Goal: Entertainment & Leisure: Consume media (video, audio)

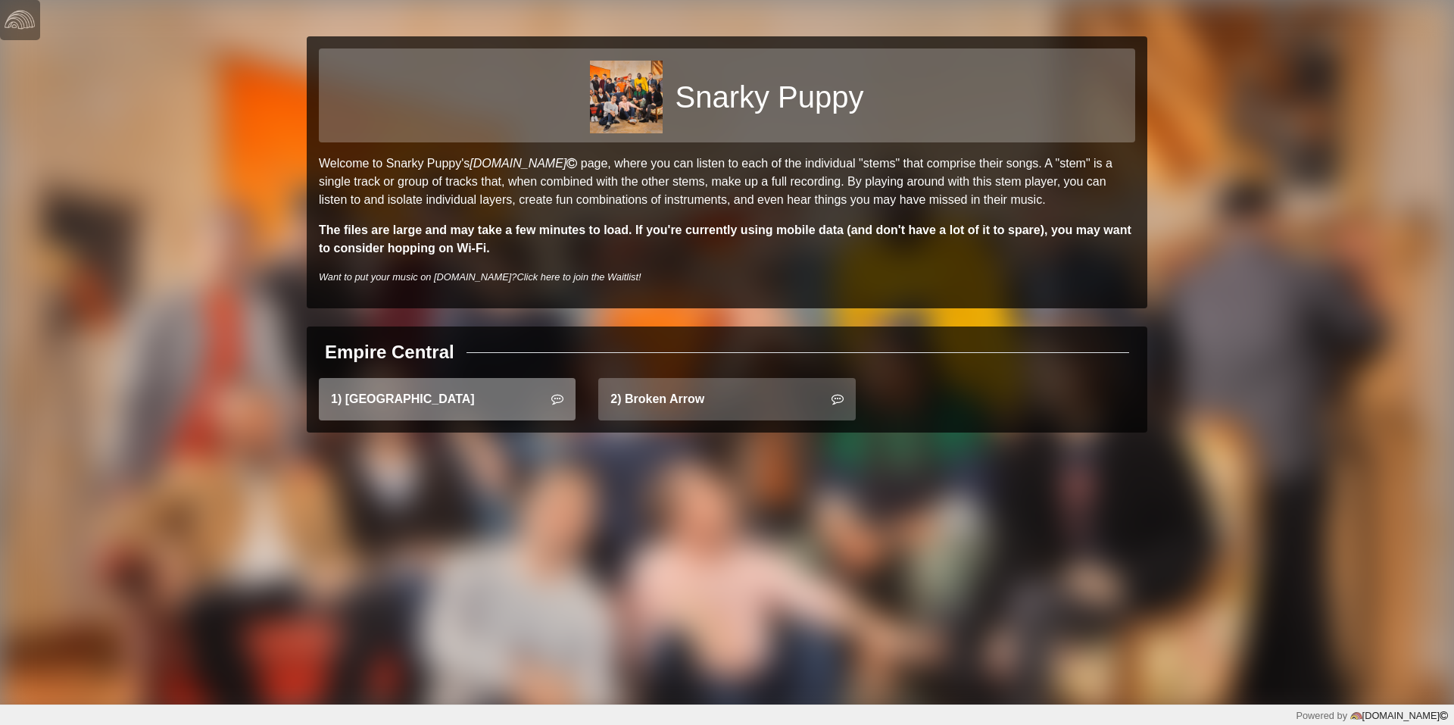
click at [433, 404] on link "1) East Bay" at bounding box center [447, 399] width 257 height 42
click at [439, 405] on link "1) East Bay" at bounding box center [447, 399] width 257 height 42
click at [551, 397] on icon at bounding box center [557, 398] width 12 height 12
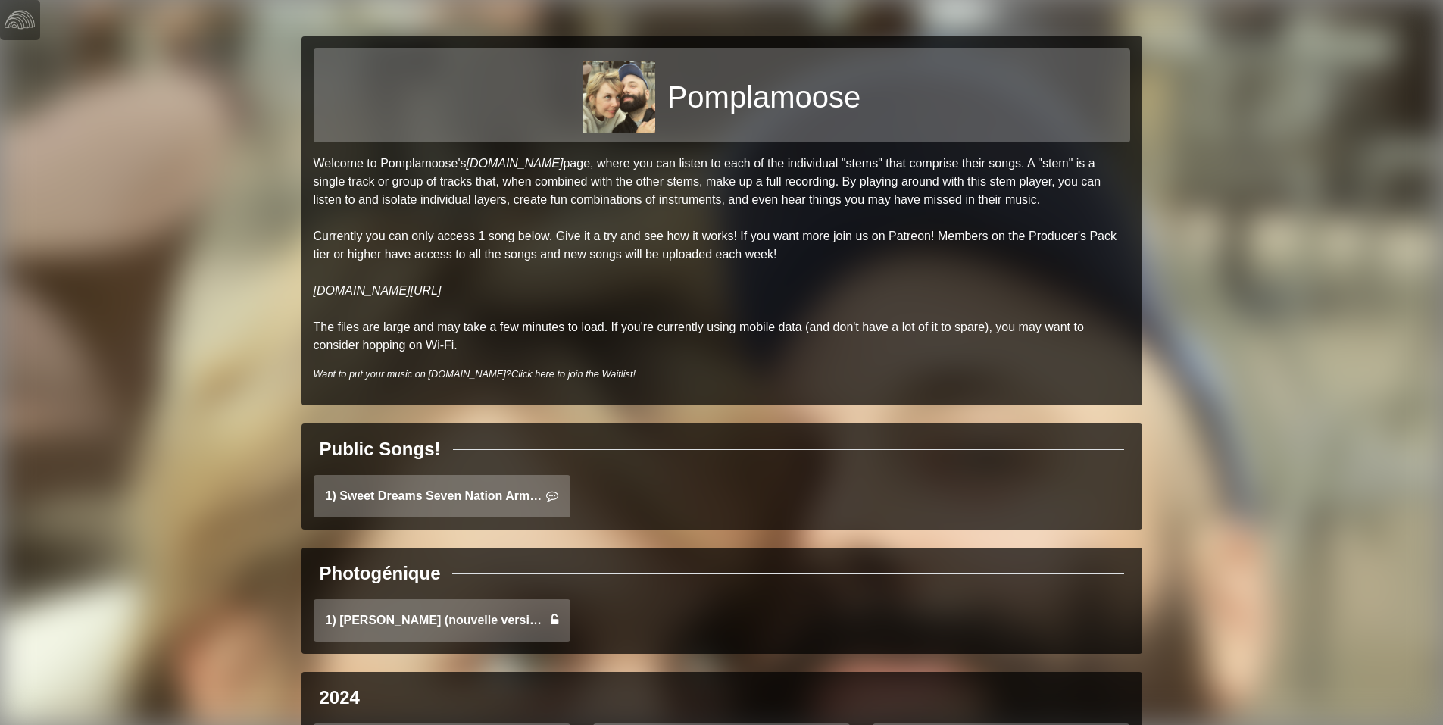
scroll to position [634, 0]
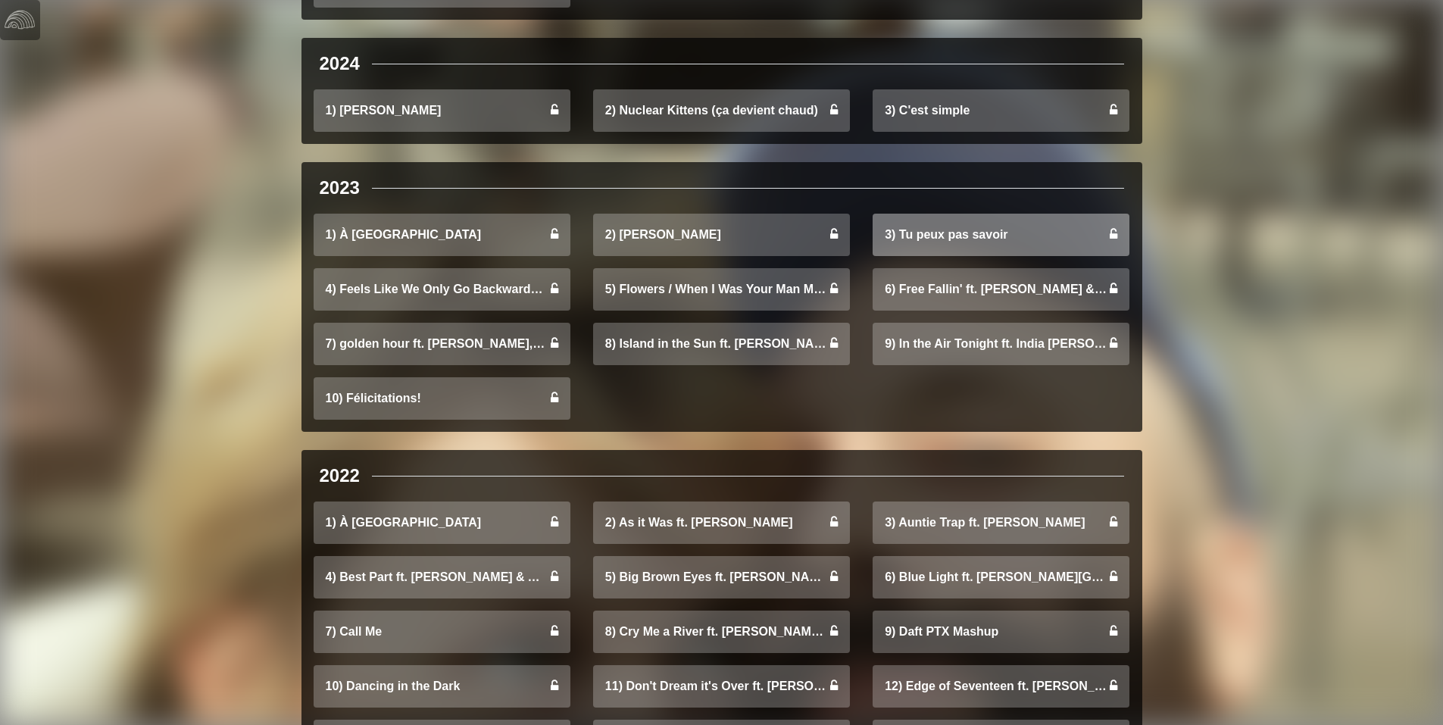
click at [982, 232] on link "3) Tu peux pas savoir" at bounding box center [1001, 235] width 257 height 42
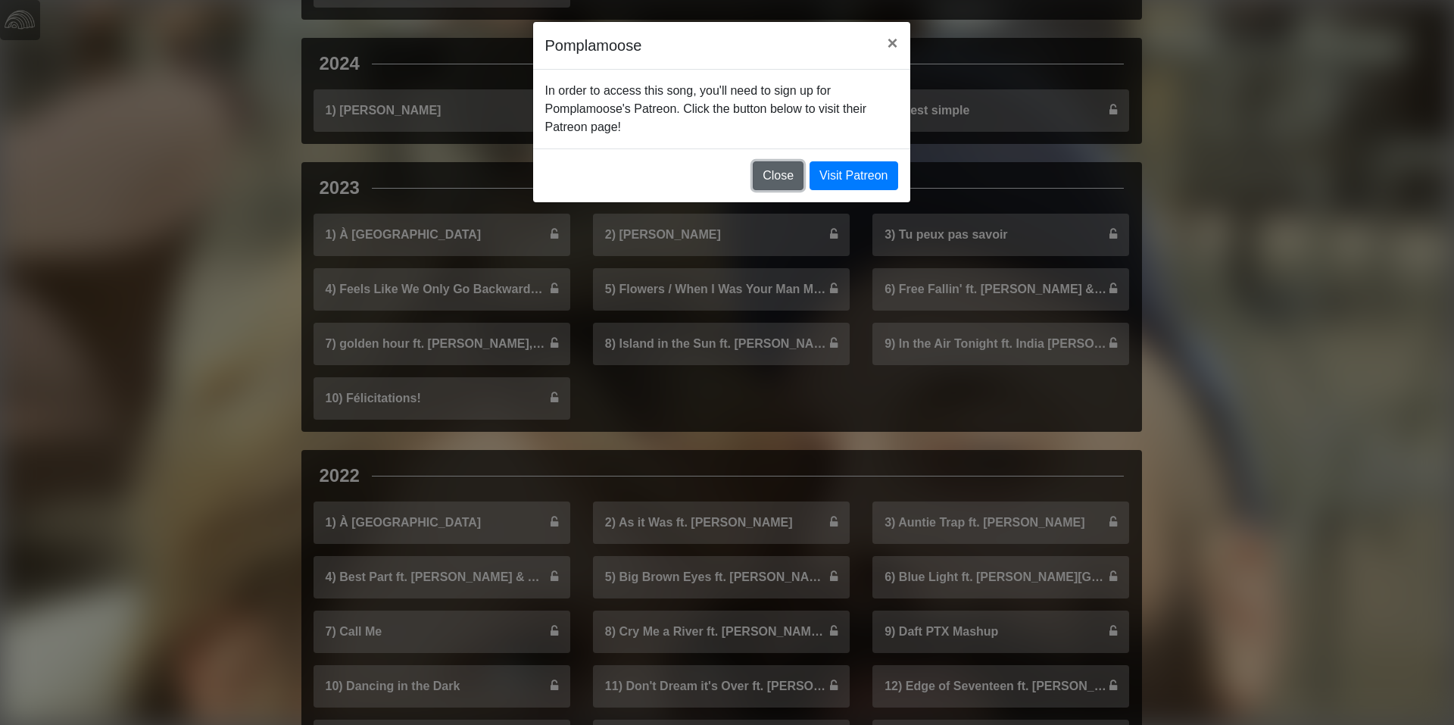
click at [776, 161] on button "Close" at bounding box center [778, 175] width 51 height 29
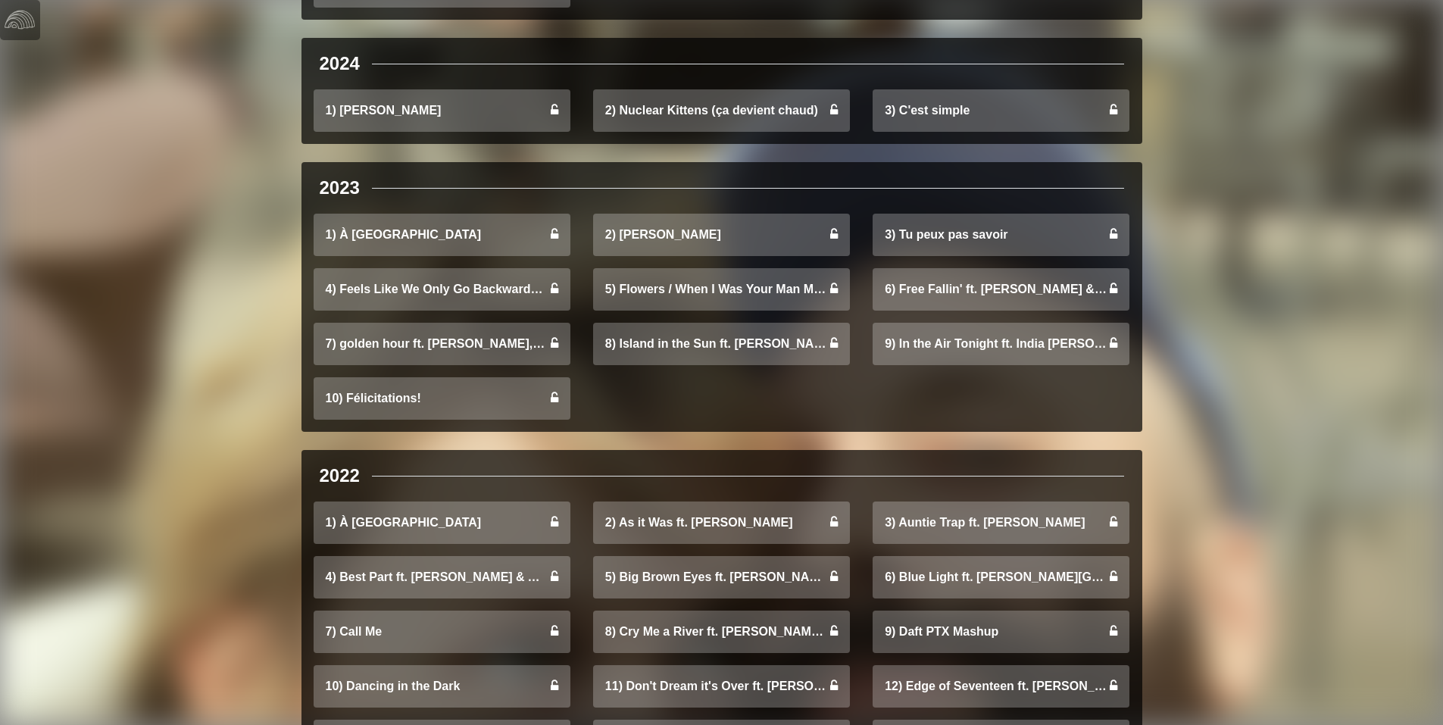
scroll to position [1268, 0]
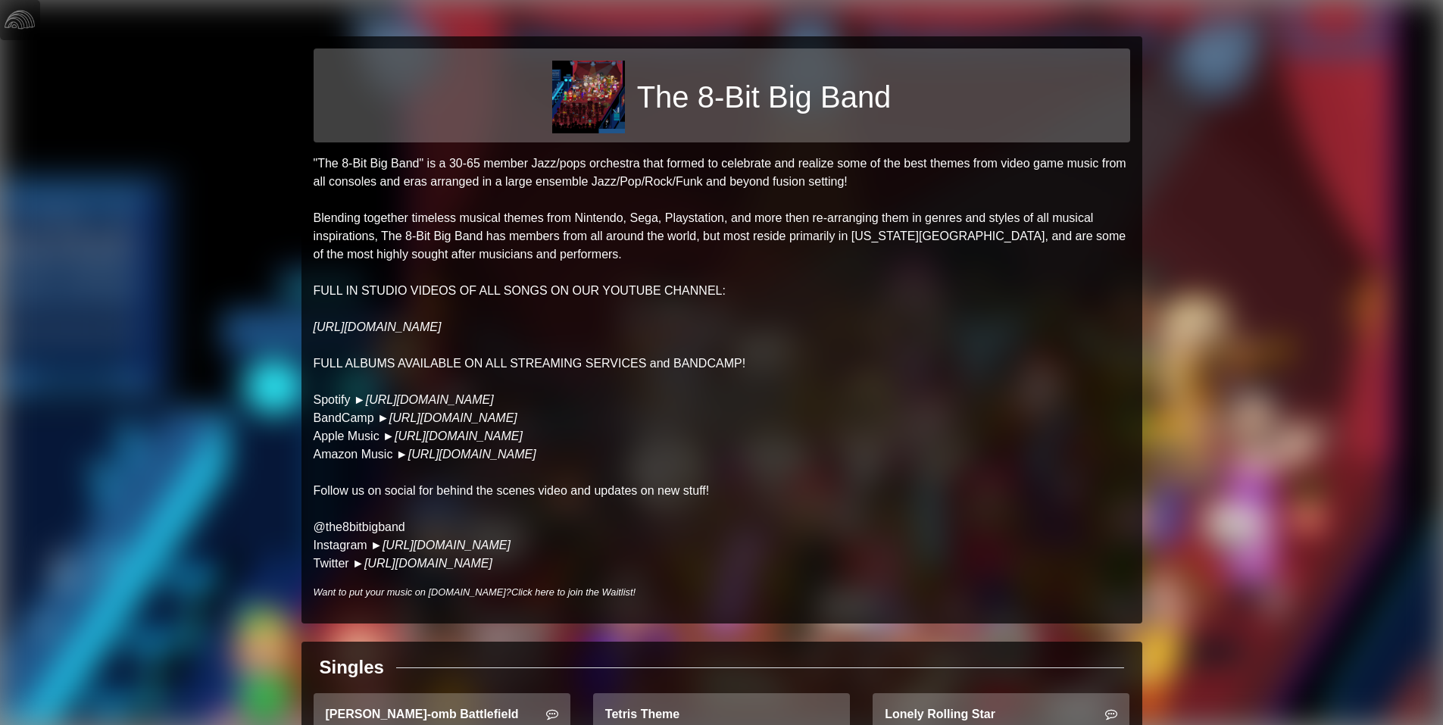
scroll to position [116, 0]
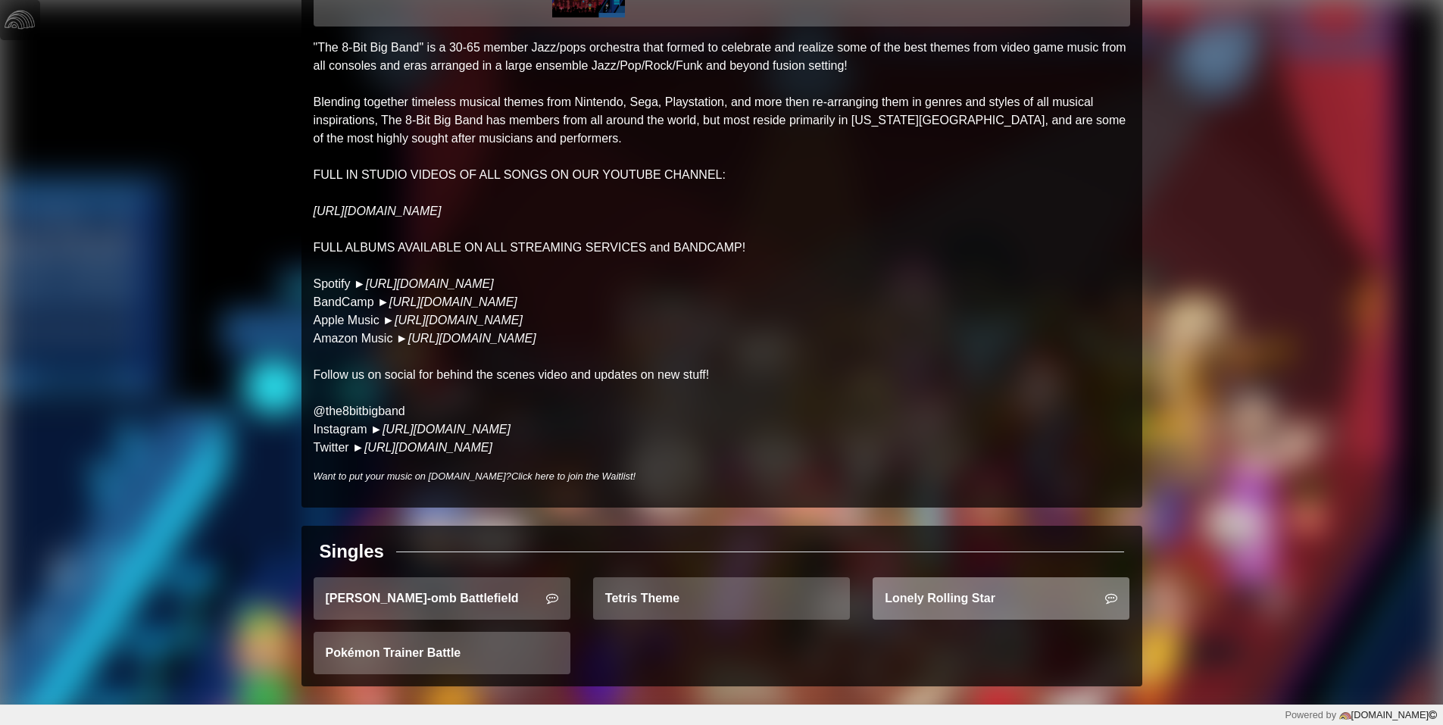
click at [916, 598] on link "Lonely Rolling Star" at bounding box center [1001, 598] width 257 height 42
